Goal: Navigation & Orientation: Find specific page/section

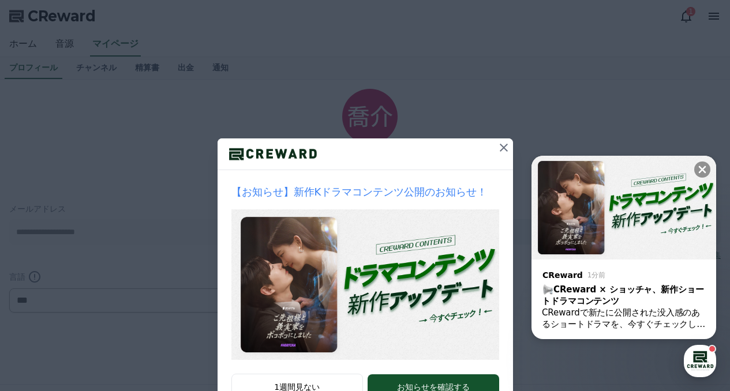
scroll to position [42, 0]
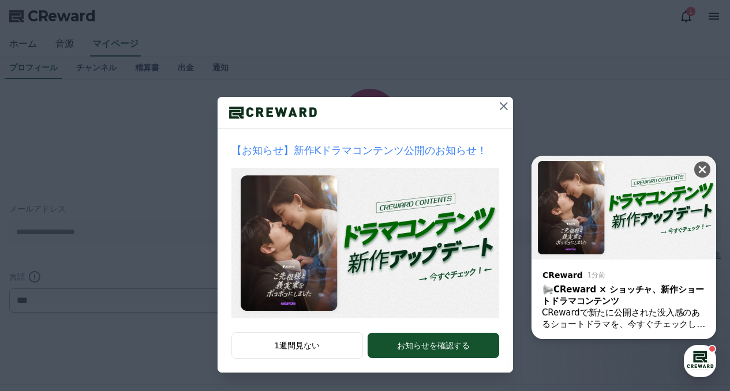
click at [706, 171] on icon at bounding box center [703, 170] width 12 height 12
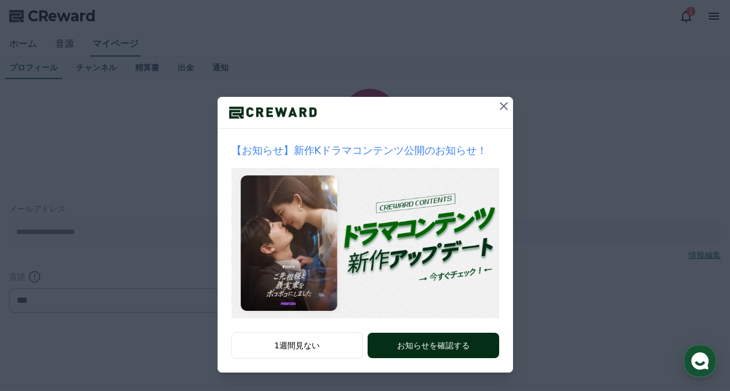
click at [429, 342] on button "お知らせを確認する" at bounding box center [433, 345] width 131 height 25
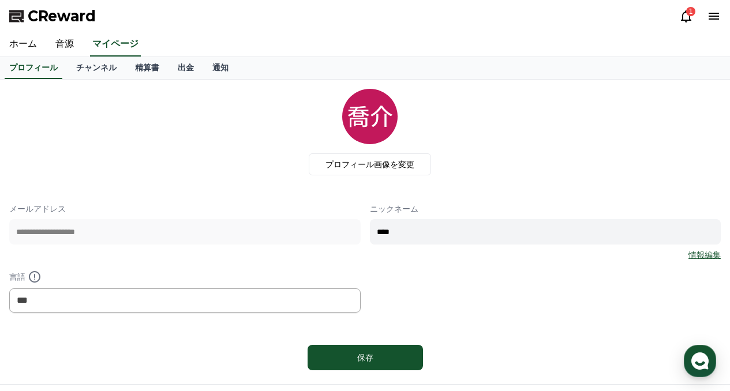
click at [683, 14] on icon at bounding box center [686, 16] width 10 height 12
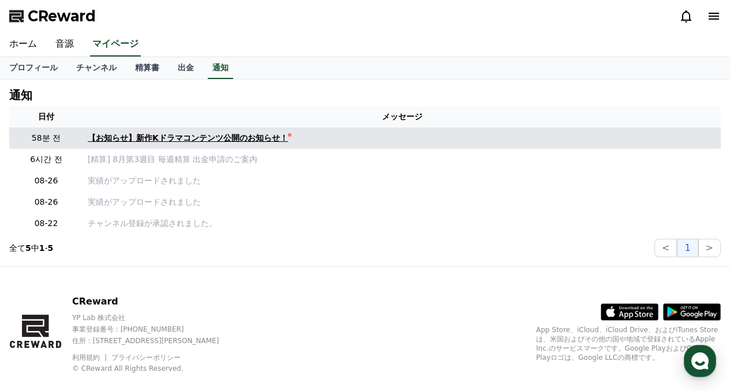
click at [227, 136] on div "【お知らせ】新作Kドラマコンテンツ公開のお知らせ！" at bounding box center [188, 138] width 200 height 12
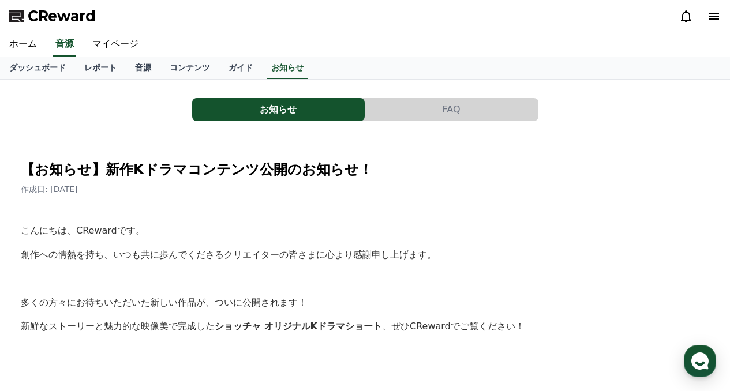
drag, startPoint x: 155, startPoint y: 175, endPoint x: 145, endPoint y: 174, distance: 9.3
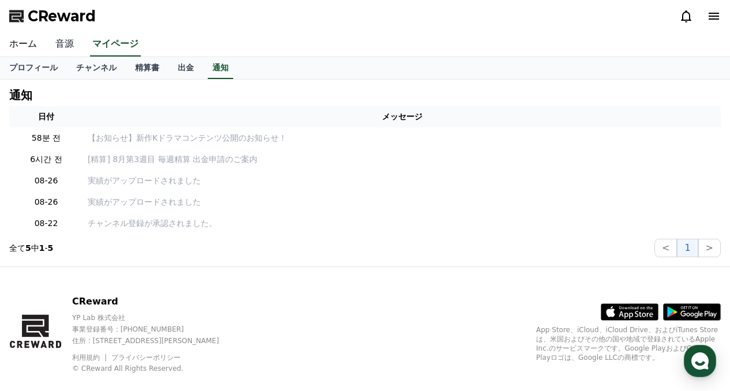
click at [54, 47] on link "音源" at bounding box center [64, 44] width 37 height 24
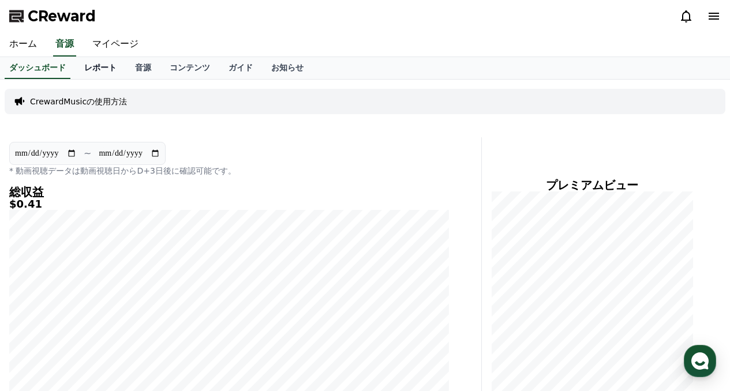
click at [92, 63] on link "レポート" at bounding box center [100, 68] width 51 height 22
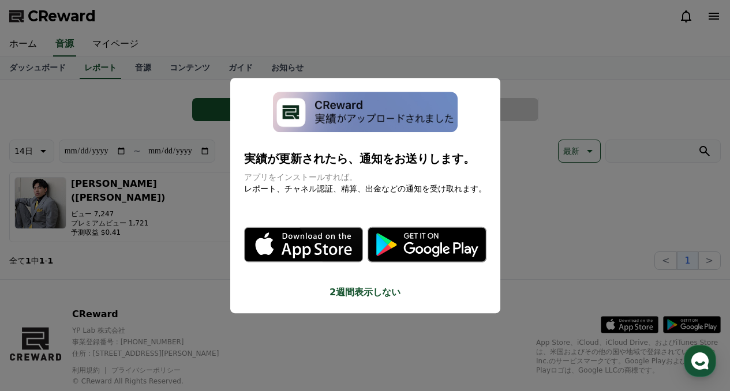
click at [526, 50] on button "close modal" at bounding box center [365, 195] width 730 height 391
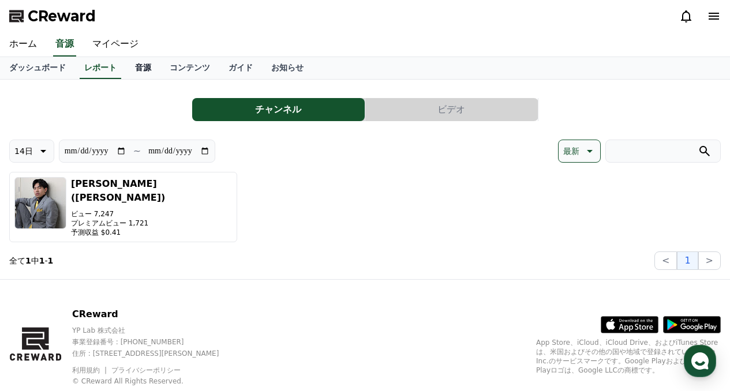
click at [126, 66] on link "音源" at bounding box center [143, 68] width 35 height 22
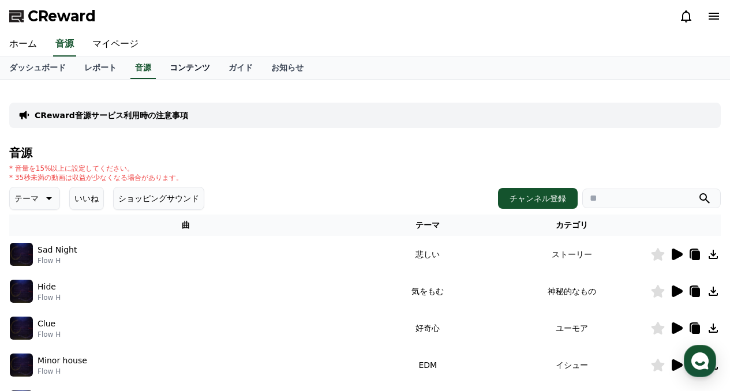
click at [173, 68] on link "コンテンツ" at bounding box center [189, 68] width 59 height 22
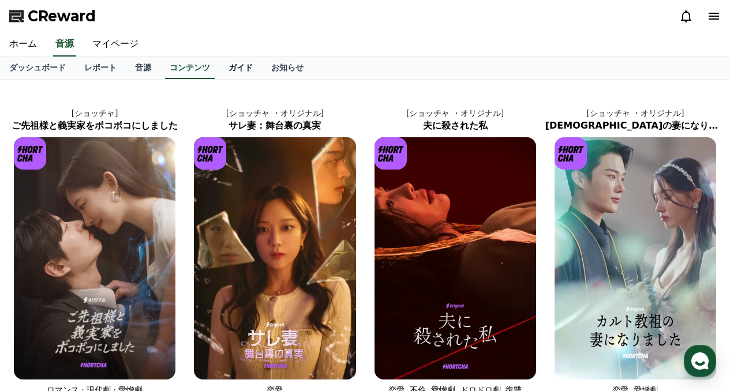
click at [219, 74] on link "ガイド" at bounding box center [240, 68] width 43 height 22
